Goal: Task Accomplishment & Management: Complete application form

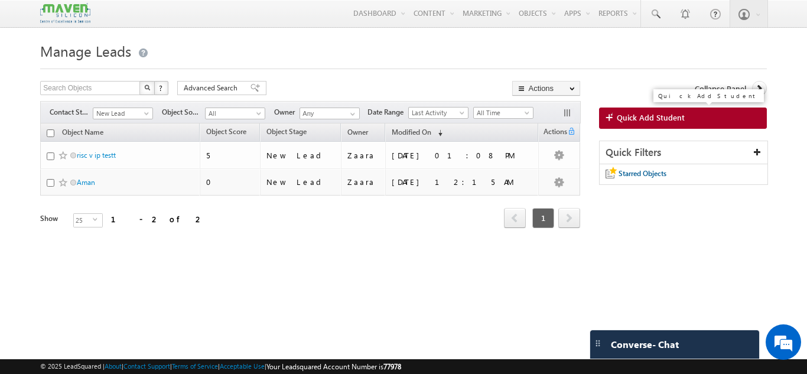
click at [669, 124] on link "Quick Add Student" at bounding box center [683, 118] width 168 height 21
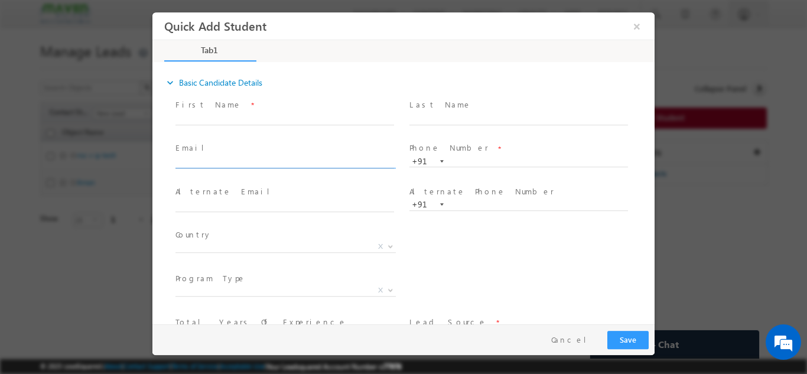
click at [281, 162] on input "text" at bounding box center [285, 163] width 219 height 12
paste input "arunraj3198@gmail.com"
click at [281, 137] on div "First Name *" at bounding box center [290, 118] width 234 height 44
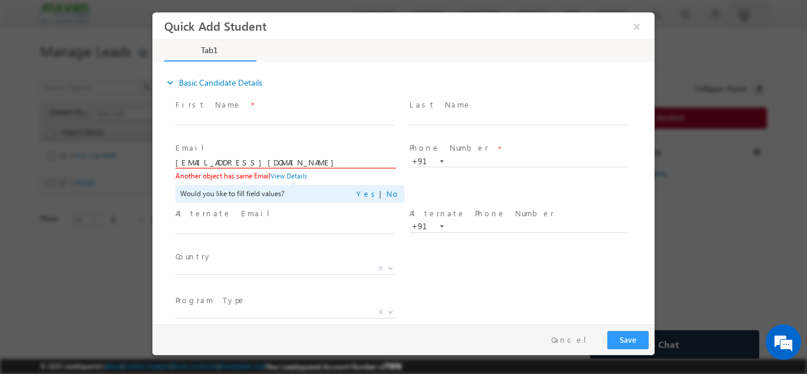
click at [261, 164] on input "arunraj3198@gmail.com" at bounding box center [285, 163] width 219 height 12
paste input "tejanaik52@yahoo.in"
type input "tejanaik52@yahoo.in"
click at [274, 139] on div "Email * tejanaik52@yahoo.in Another object has same Email View Details Would yo…" at bounding box center [290, 172] width 234 height 66
click at [217, 115] on input "text" at bounding box center [285, 119] width 219 height 12
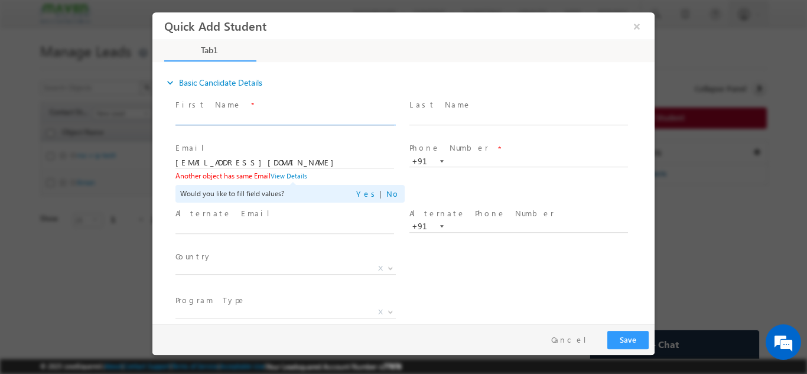
paste input "Himanshu Grover 918791165910 rsenterprises0013@gmail.com"
drag, startPoint x: 213, startPoint y: 119, endPoint x: 223, endPoint y: 119, distance: 10.1
click at [223, 119] on input "Himanshu Grover 918791165910 rsenterprises0013@gmail.com" at bounding box center [285, 119] width 219 height 12
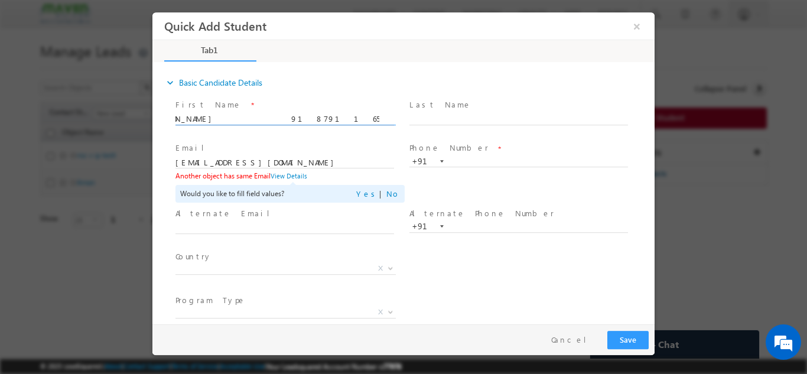
drag, startPoint x: 216, startPoint y: 119, endPoint x: 261, endPoint y: 121, distance: 44.9
click at [261, 121] on input "Himanshu Grover 918791165910 rsenterprises0013@gmail.com" at bounding box center [285, 119] width 219 height 12
click at [248, 117] on input "Himanshu Grover 91 rsenterprises0013@gmail.com" at bounding box center [285, 119] width 219 height 12
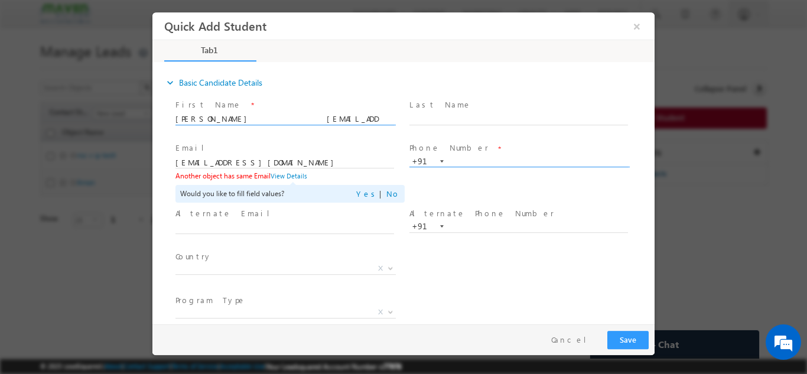
type input "Himanshu Grover rsenterprises0013@gmail.com"
click at [483, 164] on input "text" at bounding box center [519, 161] width 219 height 12
paste input "8791165910"
type input "8791165910"
click at [486, 144] on span "Phone Number *" at bounding box center [519, 148] width 218 height 13
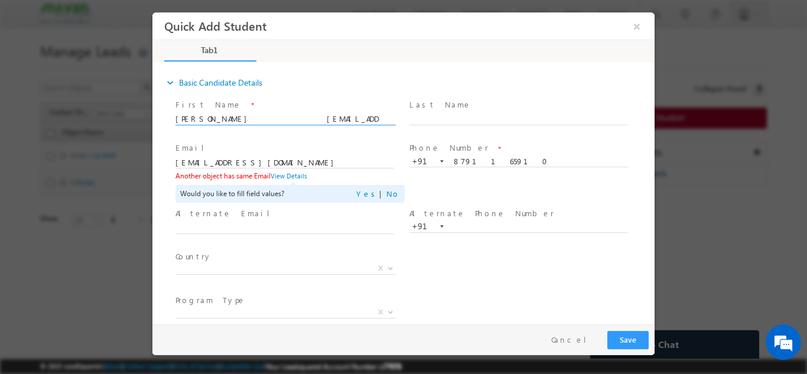
drag, startPoint x: 242, startPoint y: 119, endPoint x: 352, endPoint y: 125, distance: 110.6
click at [352, 125] on span "Himanshu Grover rsenterprises0013@gmail.com" at bounding box center [290, 118] width 229 height 13
type input "Himanshu Grover"
click at [280, 166] on input "tejanaik52@yahoo.in" at bounding box center [285, 163] width 219 height 12
paste input "rsenterprises0013@gmail.com"
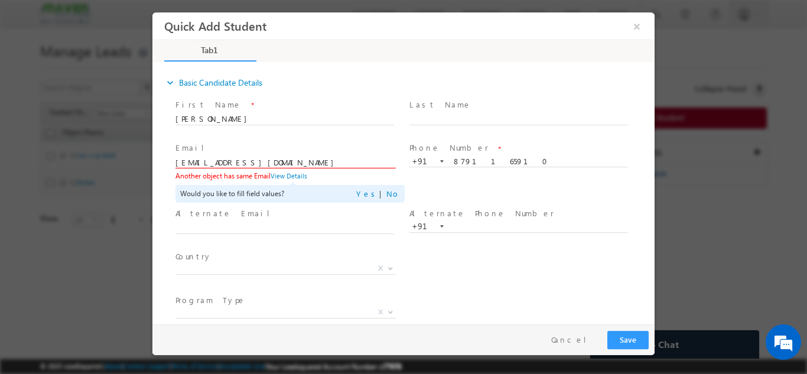
type input "rsenterprises0013@gmail.com"
click at [313, 243] on span at bounding box center [285, 239] width 218 height 13
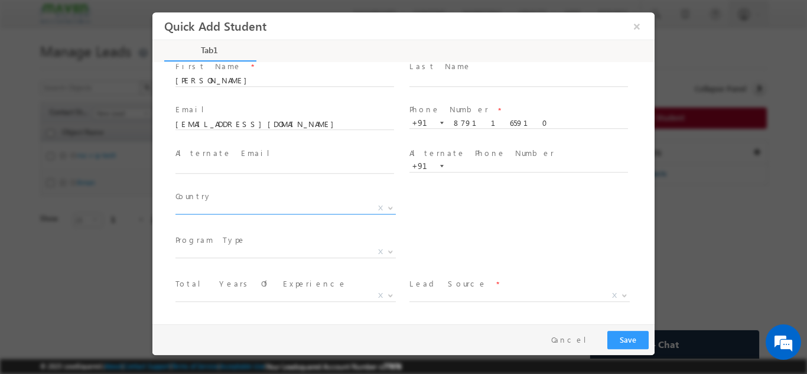
scroll to position [59, 0]
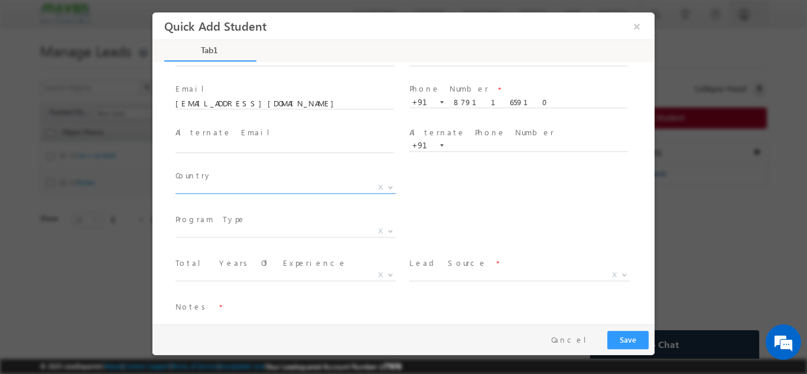
click at [239, 186] on span "X" at bounding box center [286, 187] width 220 height 12
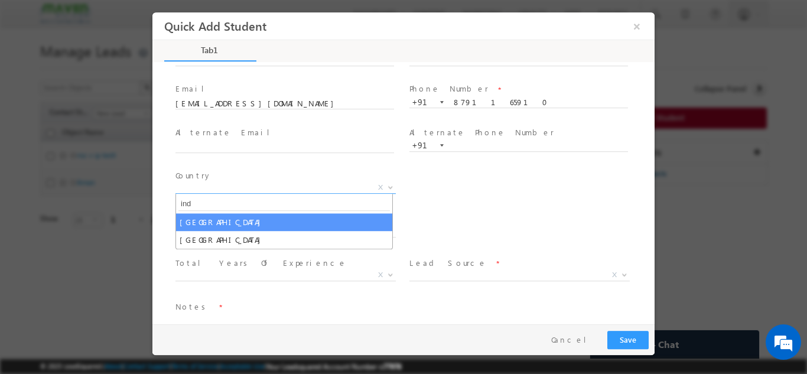
type input "ind"
select select "[GEOGRAPHIC_DATA]"
select select
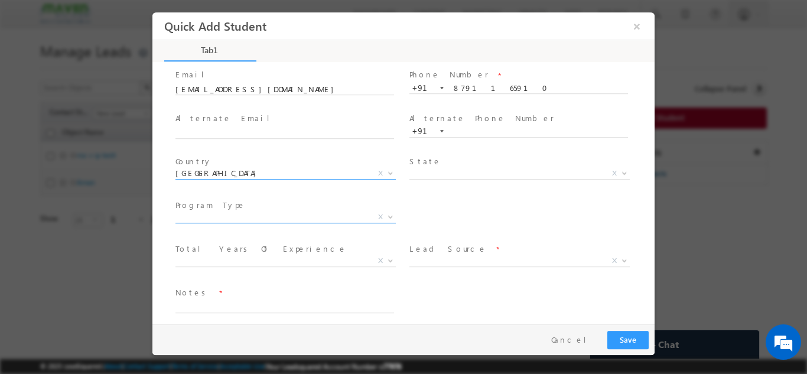
scroll to position [81, 0]
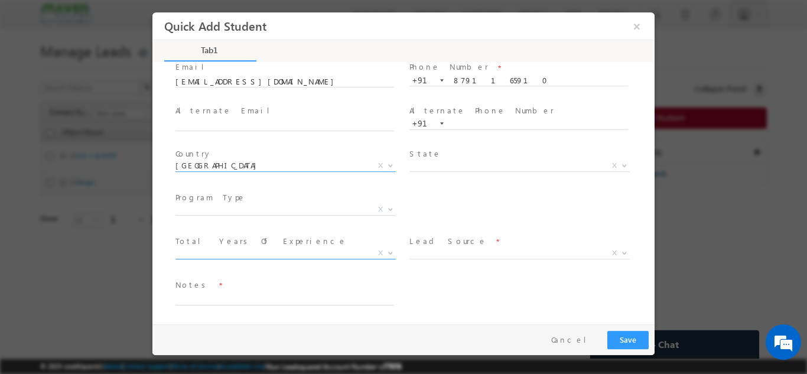
click at [233, 252] on span "X" at bounding box center [286, 253] width 220 height 12
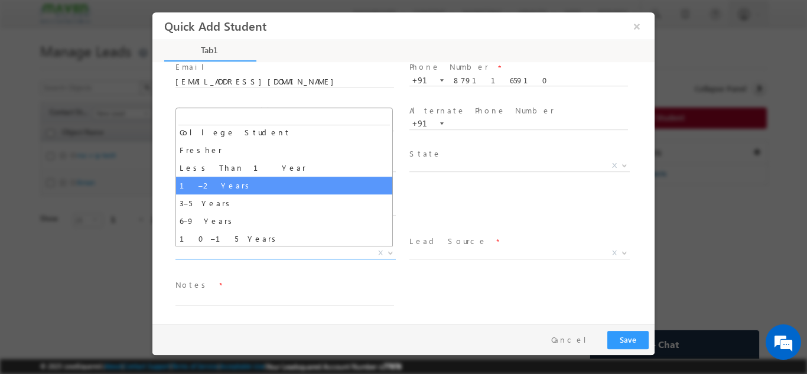
scroll to position [41, 0]
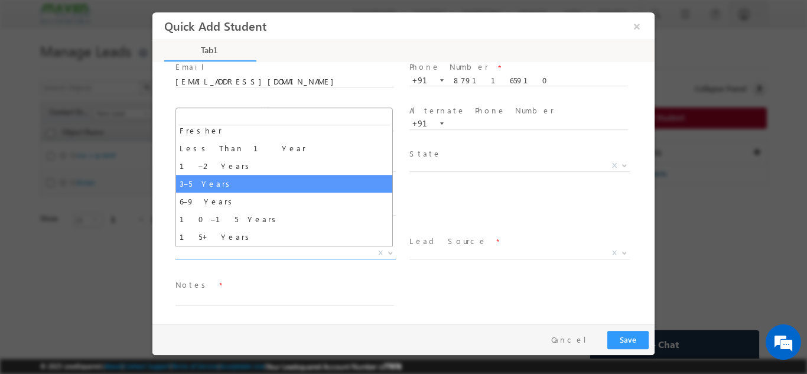
select select "3–5 Years"
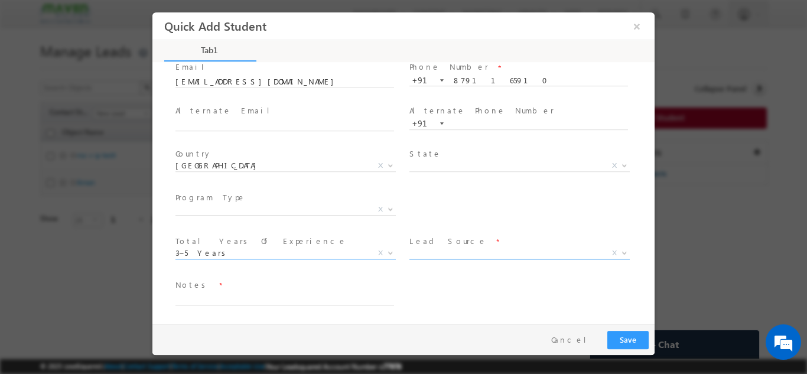
click at [432, 257] on span "X" at bounding box center [520, 253] width 220 height 12
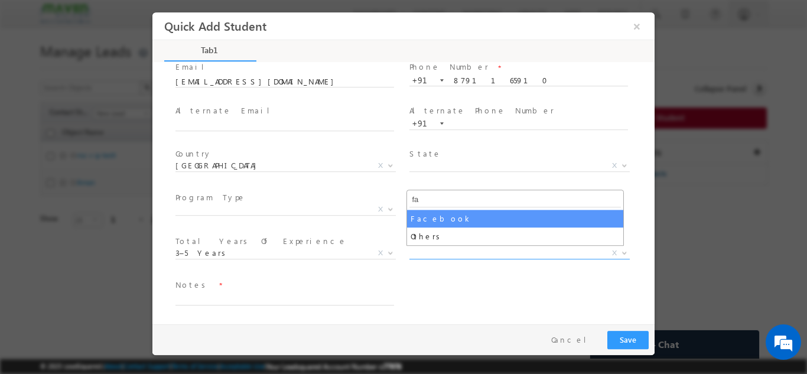
type input "fa"
select select "Facebook"
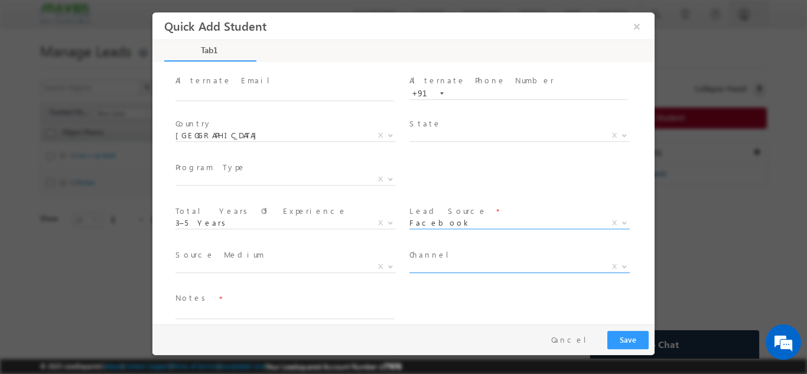
scroll to position [125, 0]
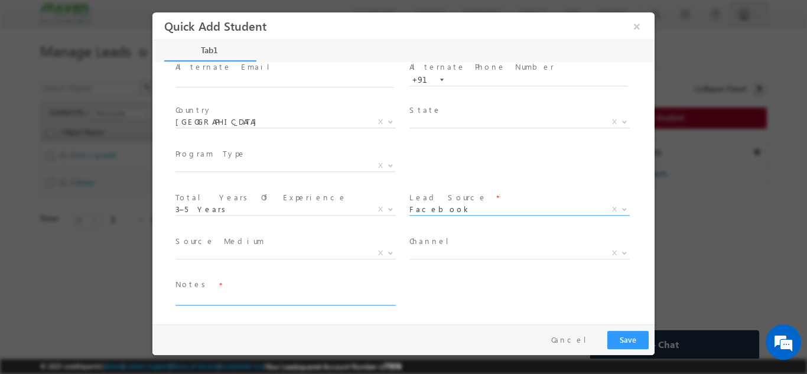
click at [270, 301] on textarea at bounding box center [285, 298] width 219 height 14
click at [198, 298] on textarea "Lead added" at bounding box center [285, 298] width 219 height 14
type textarea "Lead Added"
click at [642, 338] on button "Save" at bounding box center [628, 339] width 41 height 18
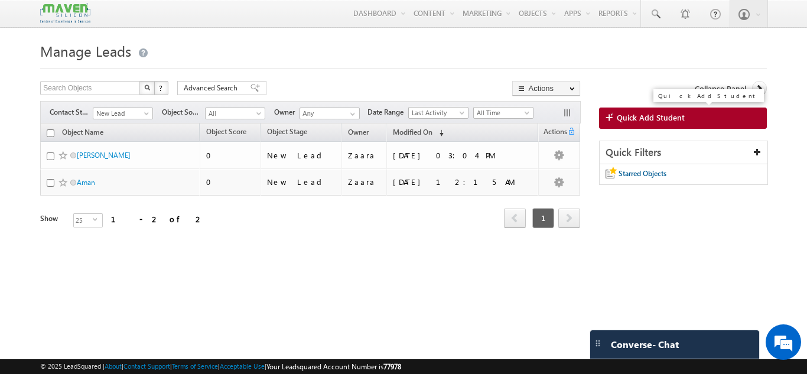
click at [649, 116] on span "Quick Add Student" at bounding box center [651, 117] width 68 height 11
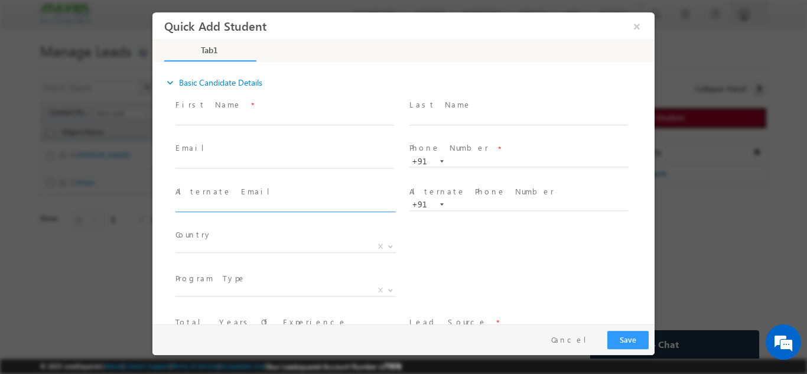
scroll to position [0, 0]
click at [215, 178] on span at bounding box center [285, 173] width 218 height 13
click at [215, 164] on input "text" at bounding box center [285, 163] width 219 height 12
paste input "l.gurumalla@gmail.com"
type input "l.gurumalla@gmail.com"
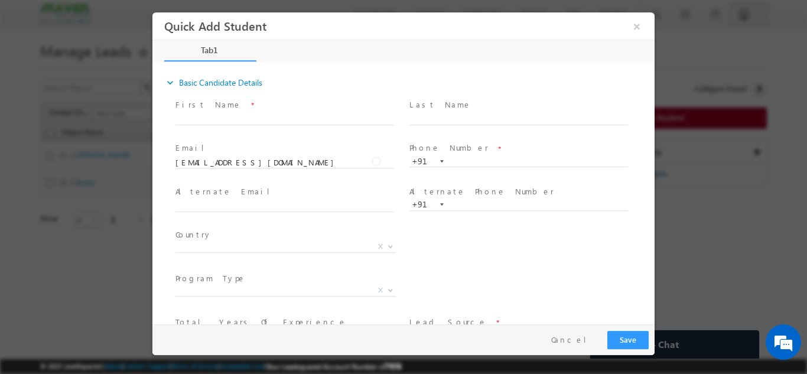
click at [233, 151] on span "Email *" at bounding box center [285, 148] width 218 height 13
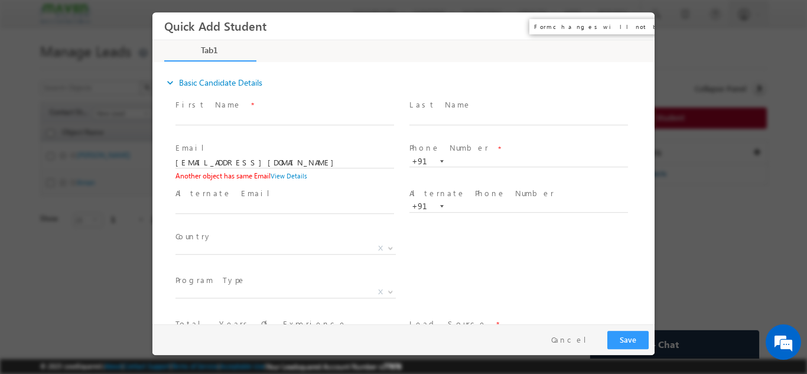
click at [633, 27] on button "×" at bounding box center [637, 26] width 20 height 22
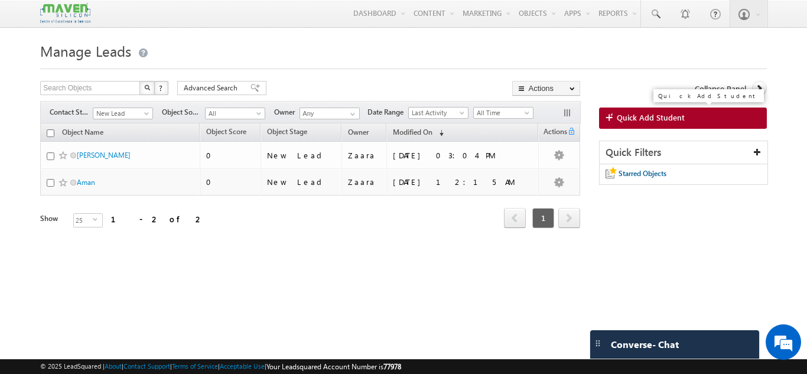
click at [689, 122] on link "Quick Add Student" at bounding box center [683, 118] width 168 height 21
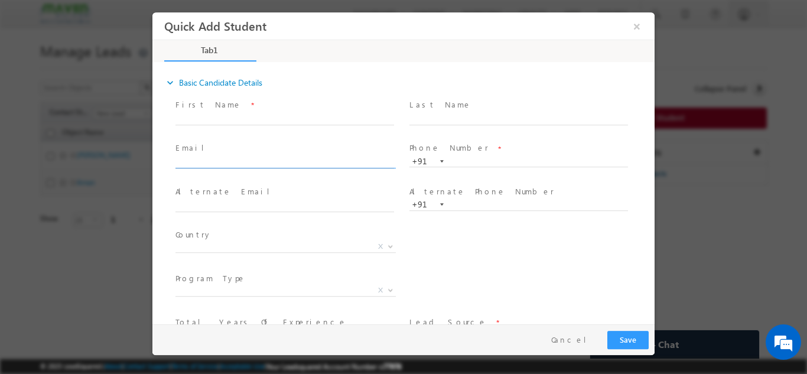
click at [219, 164] on input "text" at bounding box center [285, 163] width 219 height 12
type input "arunraj3198@gmail.com"
click at [240, 141] on div "Email * arunraj3198@gmail.com" at bounding box center [290, 161] width 234 height 44
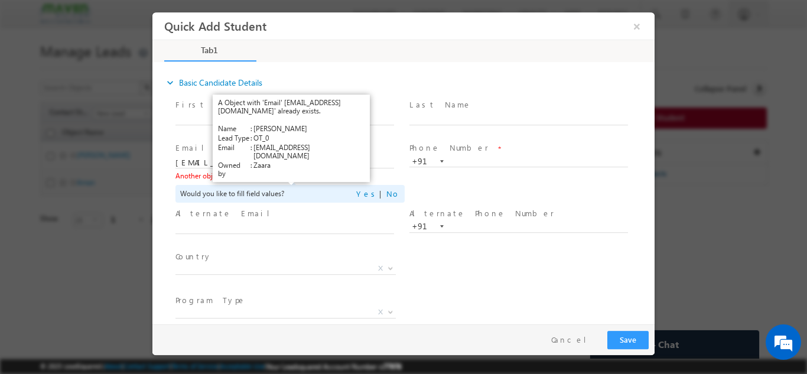
click at [283, 177] on link "View Details" at bounding box center [289, 175] width 37 height 8
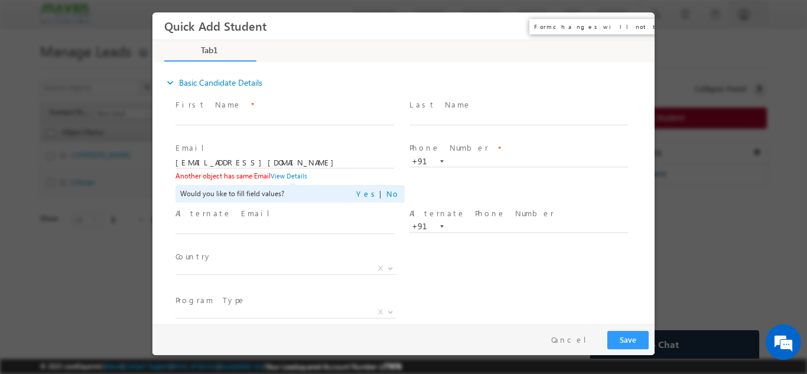
click at [635, 25] on button "×" at bounding box center [637, 26] width 20 height 22
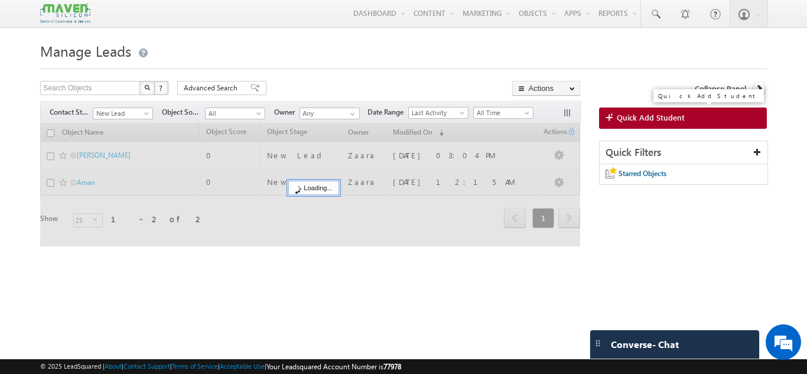
click at [627, 120] on span "Quick Add Student" at bounding box center [651, 117] width 68 height 11
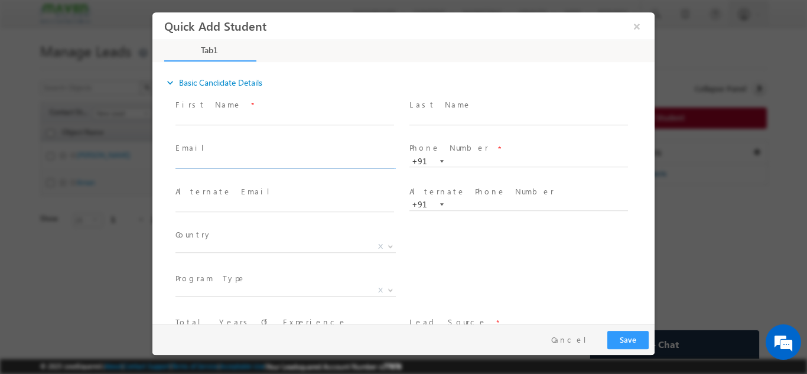
click at [255, 164] on input "text" at bounding box center [285, 163] width 219 height 12
type input "meghanan1806@gmail.com"
click at [270, 140] on div "Email * meghanan1806@gmail.com" at bounding box center [290, 161] width 234 height 44
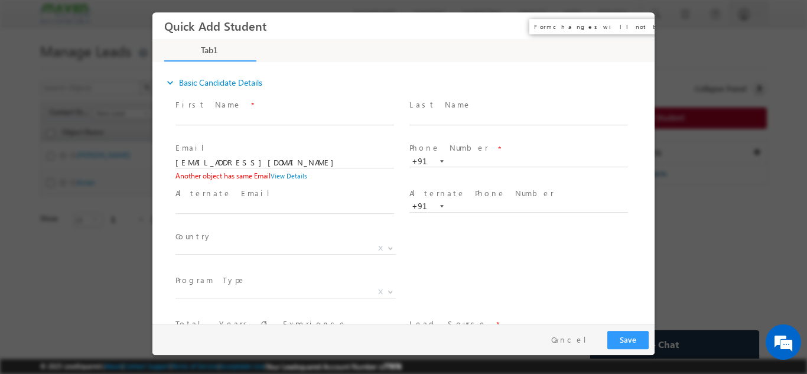
click at [637, 30] on button "×" at bounding box center [637, 26] width 20 height 22
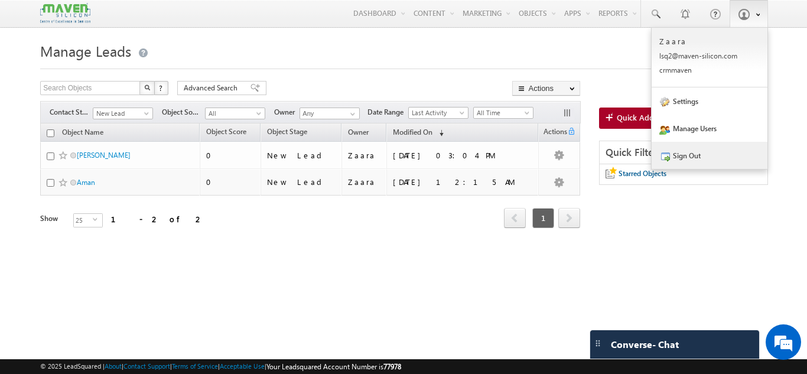
click at [687, 154] on link "Sign Out" at bounding box center [710, 155] width 116 height 27
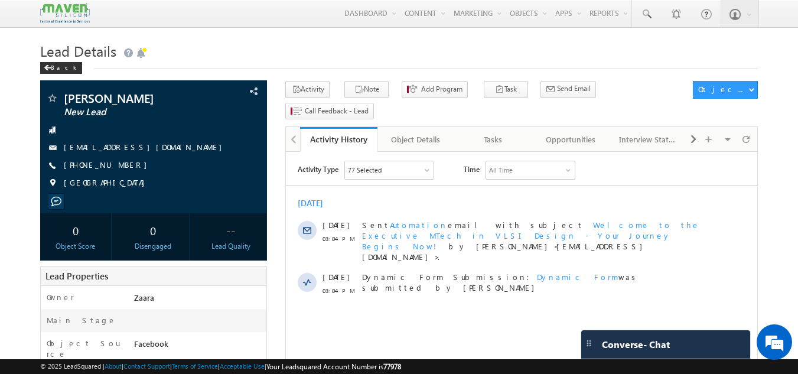
click at [262, 59] on h1 "Lead Details" at bounding box center [399, 49] width 719 height 23
click at [496, 132] on div "Tasks" at bounding box center [493, 139] width 57 height 14
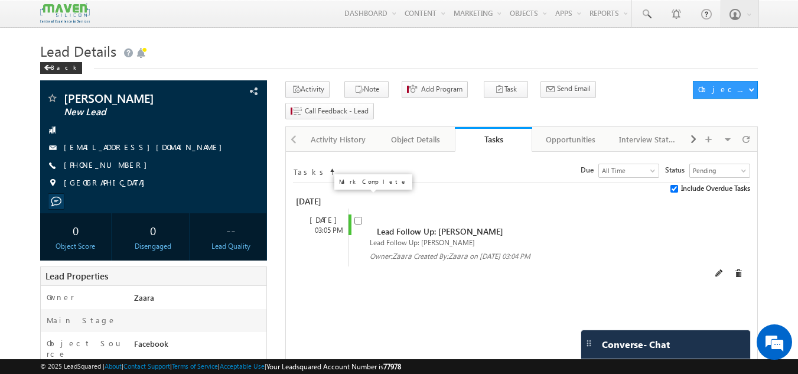
click at [361, 217] on input "checkbox" at bounding box center [359, 221] width 8 height 8
checkbox input "false"
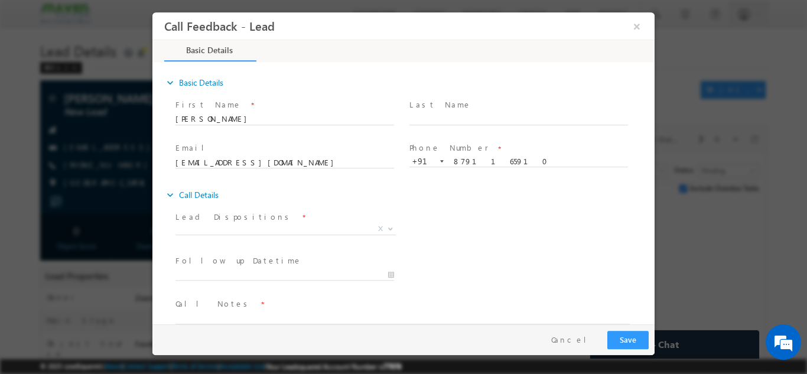
scroll to position [19, 0]
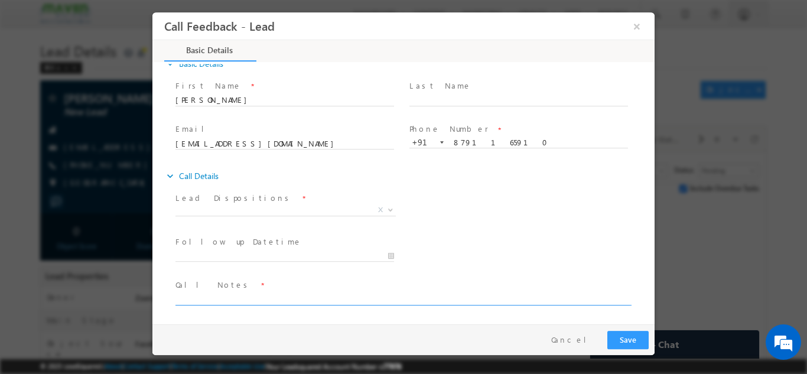
click at [204, 300] on textarea at bounding box center [403, 298] width 454 height 14
click at [631, 30] on button "×" at bounding box center [637, 26] width 20 height 22
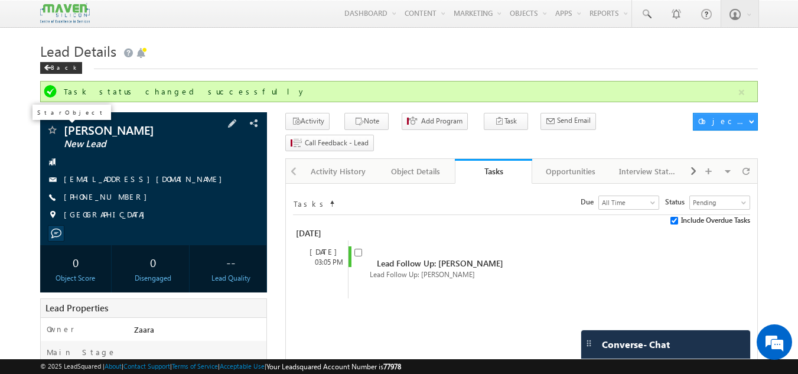
drag, startPoint x: 160, startPoint y: 130, endPoint x: 57, endPoint y: 127, distance: 102.3
click at [57, 127] on div "Himanshu Grover New Lead" at bounding box center [154, 130] width 216 height 12
copy div "Himanshu Grover"
click at [165, 180] on div "rsenterprises0013@gmail.com" at bounding box center [154, 180] width 216 height 12
copy div "rsenterprises0013@gmail.com"
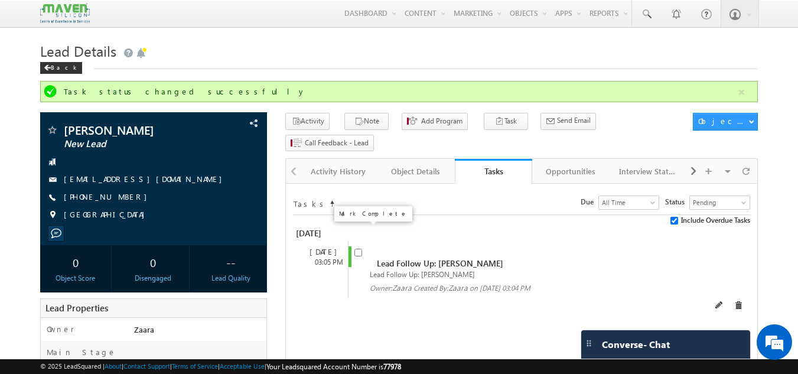
click at [361, 249] on input "checkbox" at bounding box center [359, 253] width 8 height 8
checkbox input "false"
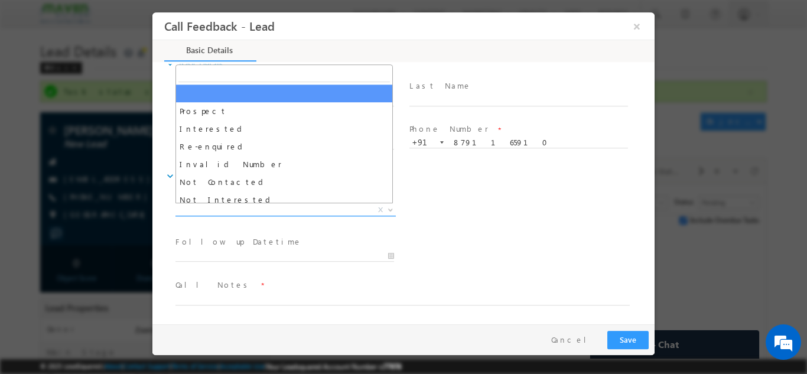
click at [209, 208] on span "X" at bounding box center [286, 210] width 220 height 12
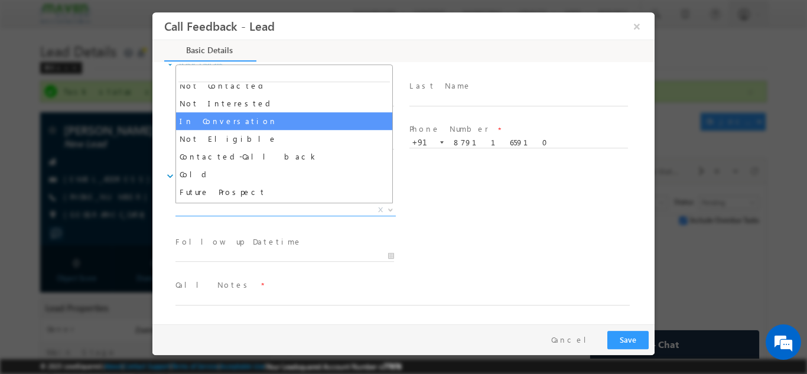
scroll to position [112, 0]
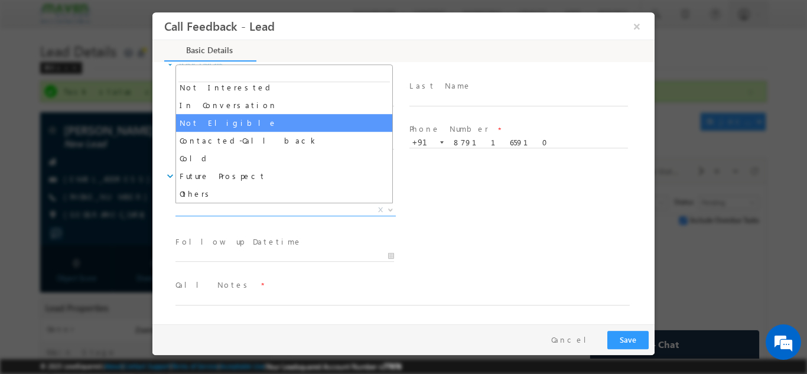
select select "Not Eligible"
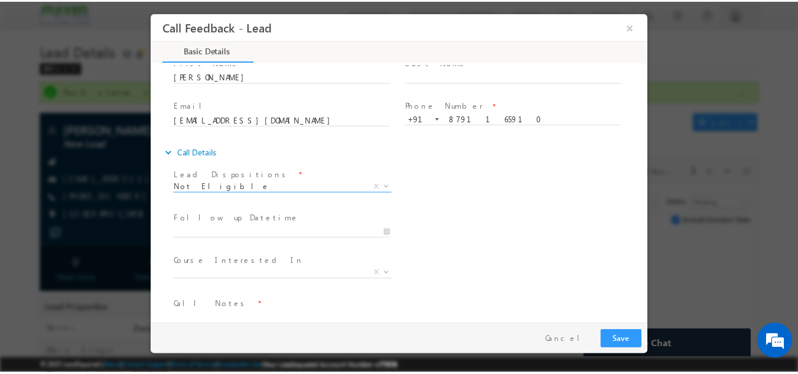
scroll to position [63, 0]
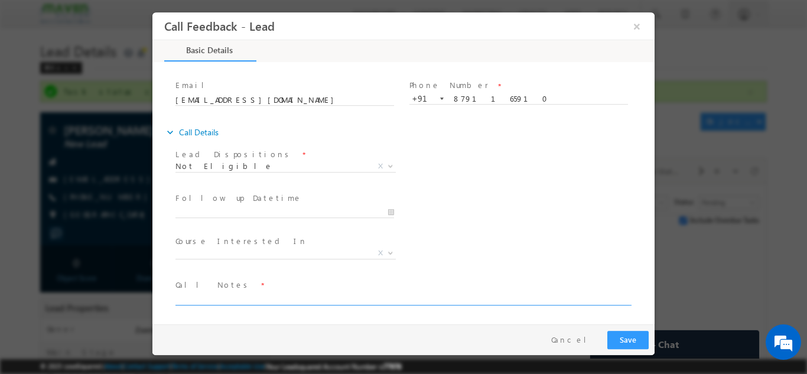
click at [223, 300] on textarea at bounding box center [403, 298] width 454 height 14
paste textarea "Not Eligible for Mtech as he is from UK so suggested him for IIT Roorkee"
type textarea "Not Eligible for Mtech as he is from UK so suggested him for IIT Roorkee"
click at [648, 344] on button "Save" at bounding box center [628, 339] width 41 height 18
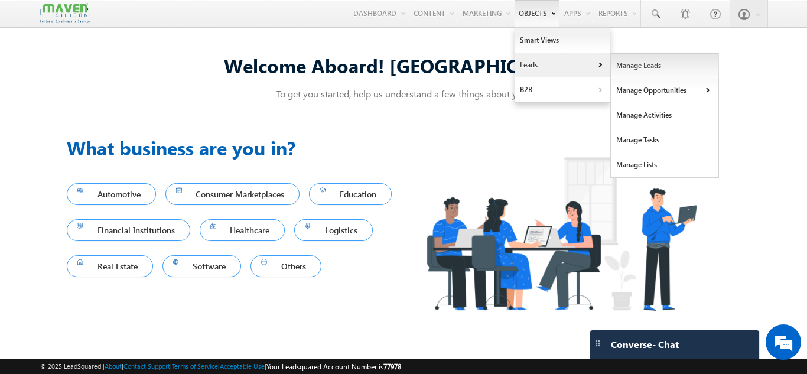
click at [631, 67] on link "Manage Leads" at bounding box center [665, 65] width 108 height 25
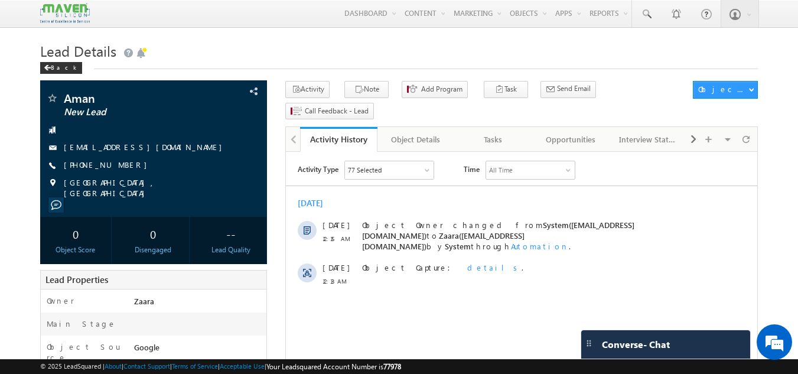
click at [170, 63] on div "Back" at bounding box center [399, 65] width 719 height 8
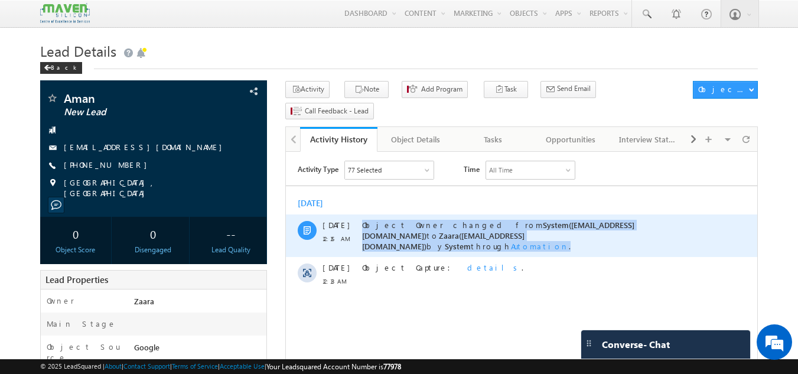
drag, startPoint x: 517, startPoint y: 239, endPoint x: 361, endPoint y: 228, distance: 155.8
click at [361, 228] on div "[DATE] 12:15 AM Object Owner changed from System([EMAIL_ADDRESS][DOMAIN_NAME]) …" at bounding box center [522, 236] width 472 height 43
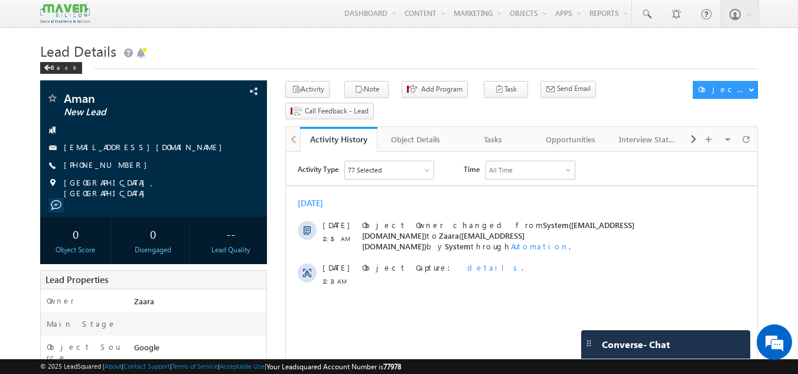
click at [372, 204] on div "[DATE]" at bounding box center [522, 203] width 472 height 11
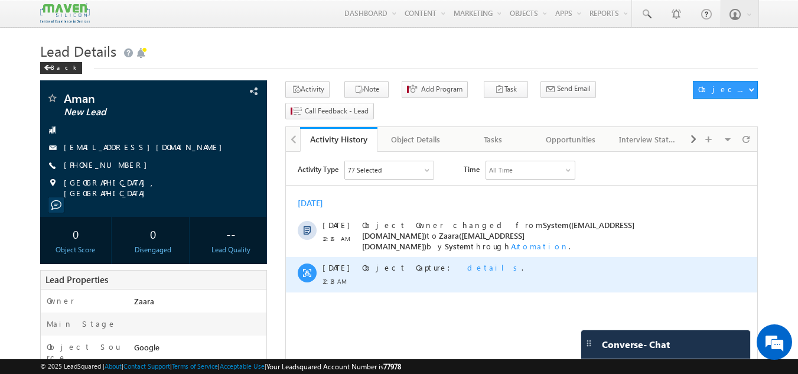
click at [468, 263] on span "details" at bounding box center [495, 267] width 54 height 10
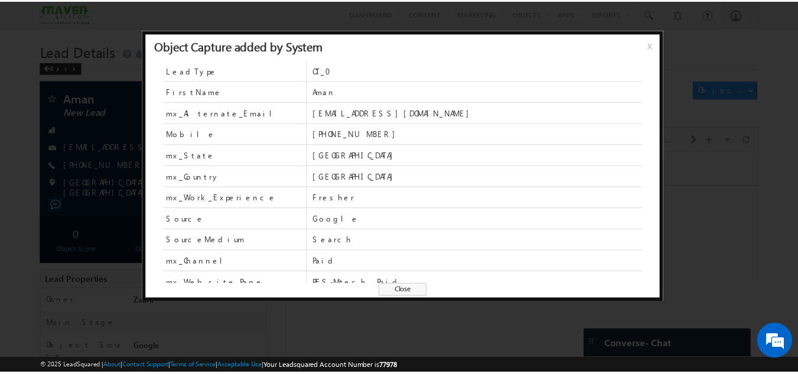
scroll to position [30, 0]
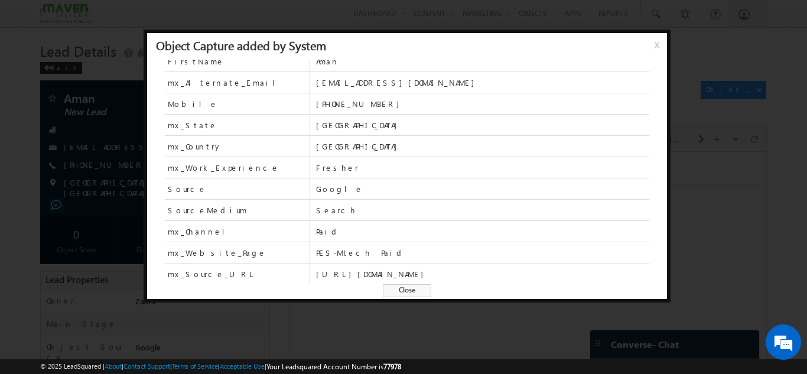
click at [660, 48] on span "x" at bounding box center [659, 48] width 9 height 21
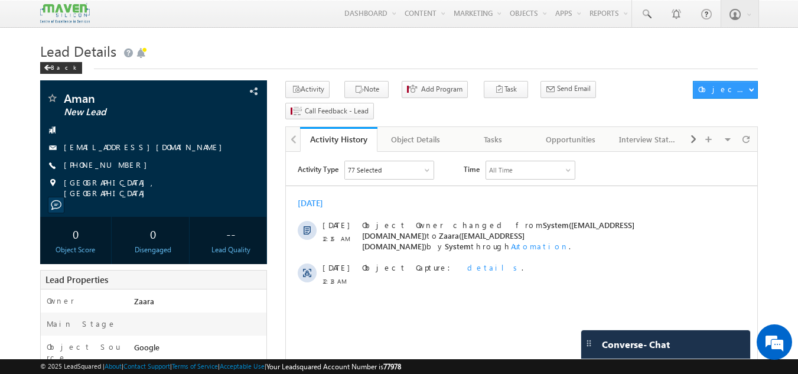
click at [476, 198] on div "[DATE]" at bounding box center [522, 203] width 472 height 11
click at [85, 164] on span "[PHONE_NUMBER]" at bounding box center [108, 166] width 89 height 12
click at [154, 59] on h1 "Lead Details" at bounding box center [399, 49] width 719 height 23
click at [142, 55] on span at bounding box center [141, 53] width 12 height 12
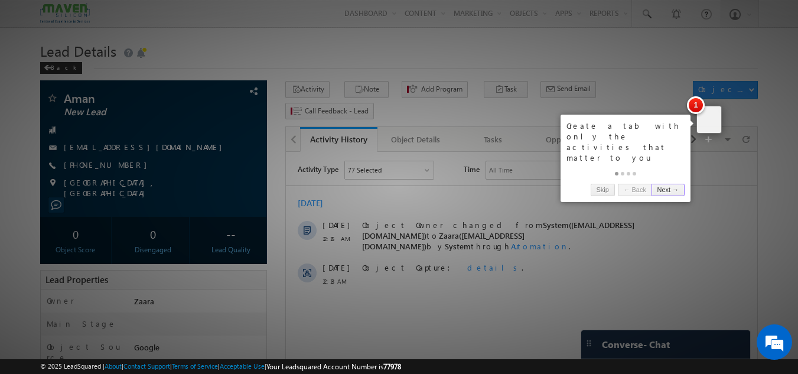
click at [536, 47] on div at bounding box center [399, 187] width 798 height 374
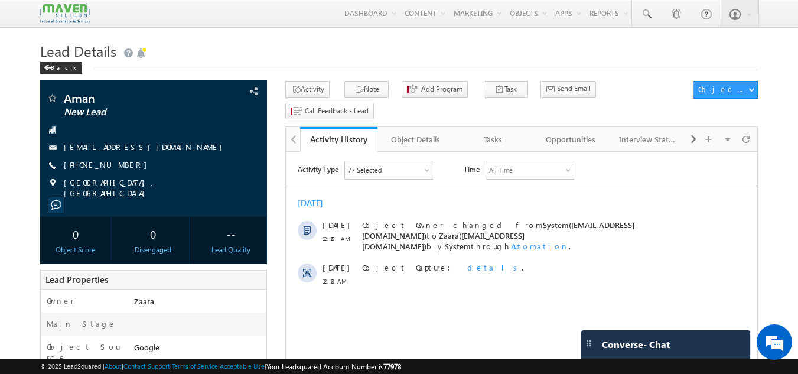
click at [570, 205] on div "[DATE]" at bounding box center [522, 203] width 472 height 11
